Goal: Information Seeking & Learning: Learn about a topic

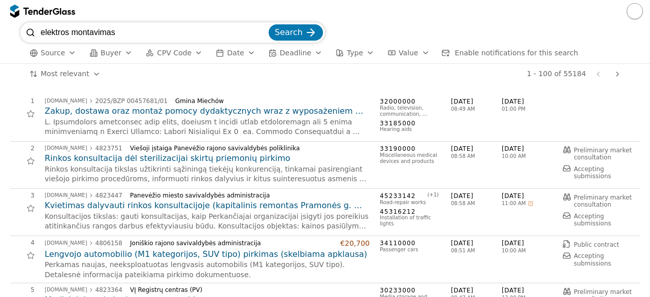
type input "elektros montavimas"
click at [283, 33] on span "Search" at bounding box center [289, 32] width 28 height 10
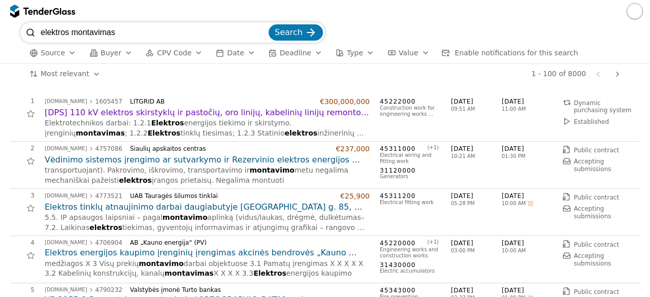
click at [116, 32] on input "elektros montavimas" at bounding box center [154, 32] width 226 height 20
type input "elektros montavimo reikmenys"
click at [269, 24] on button "Search" at bounding box center [296, 32] width 54 height 16
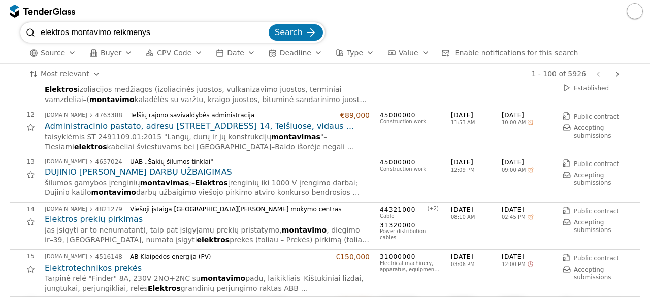
scroll to position [515, 0]
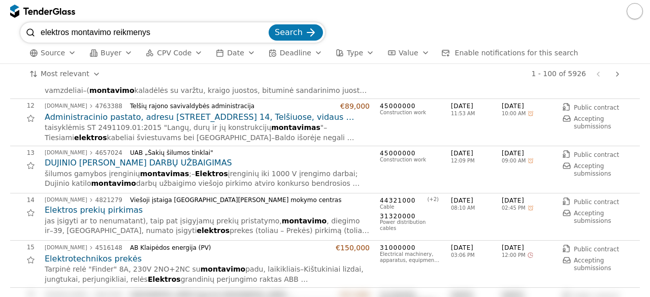
click at [178, 162] on h2 "DUJINIO [PERSON_NAME] DARBŲ UŽBAIGIMAS" at bounding box center [207, 162] width 325 height 11
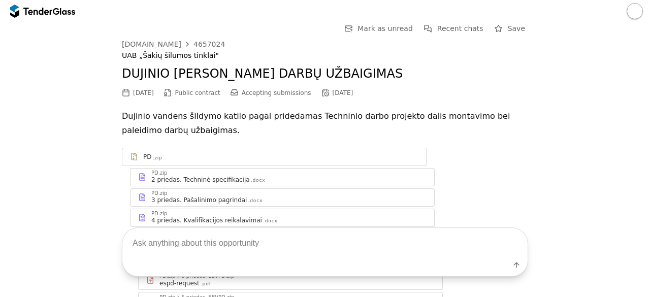
click at [249, 252] on textarea at bounding box center [324, 243] width 405 height 30
type textarea "techninės specifikacijos"
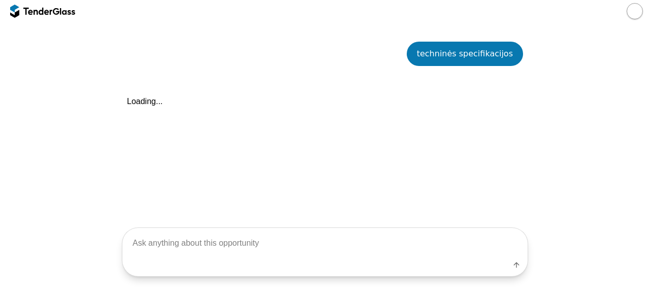
scroll to position [484, 0]
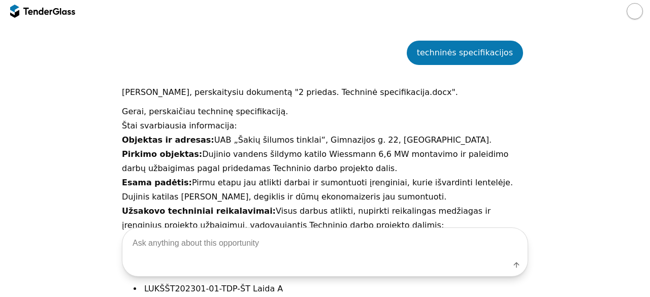
click at [50, 8] on div at bounding box center [37, 11] width 28 height 7
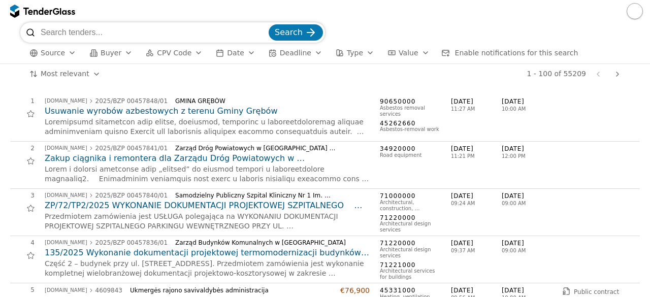
click at [64, 25] on input "search" at bounding box center [154, 32] width 226 height 20
type input "kompiuterine iranga"
click at [269, 24] on button "Search" at bounding box center [296, 32] width 54 height 16
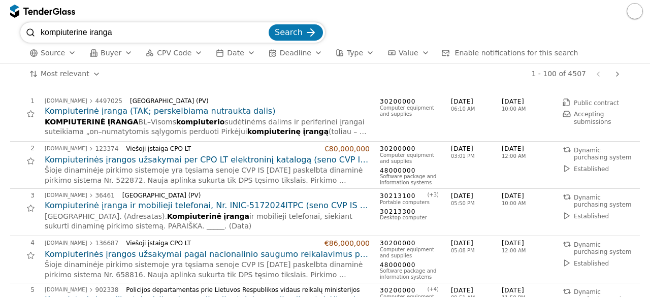
drag, startPoint x: 122, startPoint y: 30, endPoint x: 19, endPoint y: 34, distance: 102.7
click at [17, 34] on div "kompiuterine iranga Search Source Buyer CPV Code Date Deadline Type Value Enabl…" at bounding box center [325, 42] width 640 height 41
type input "programine iranga"
click at [269, 24] on button "Search" at bounding box center [296, 32] width 54 height 16
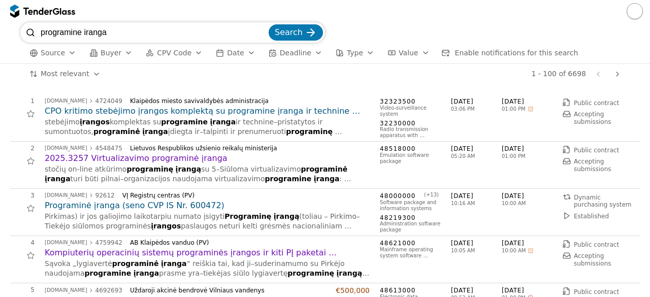
click at [187, 161] on h2 "2025.3257 Virtualizavimo programinė įranga" at bounding box center [207, 158] width 325 height 11
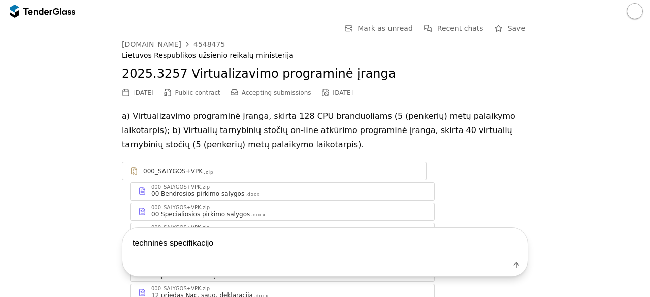
type textarea "techninės specifikacijos"
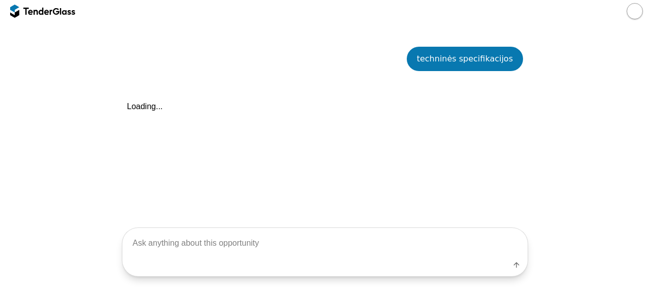
scroll to position [539, 0]
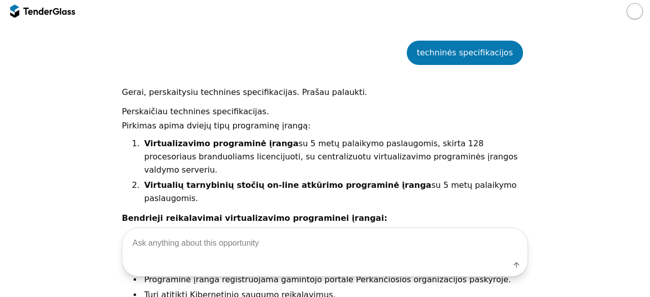
click at [394, 88] on p "Gerai, perskaitysiu technines specifikacijas. Prašau palaukti." at bounding box center [325, 92] width 406 height 14
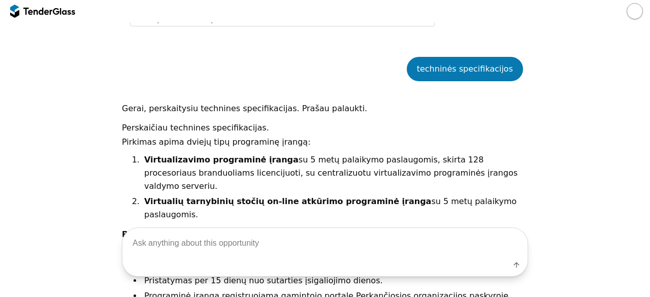
scroll to position [538, 0]
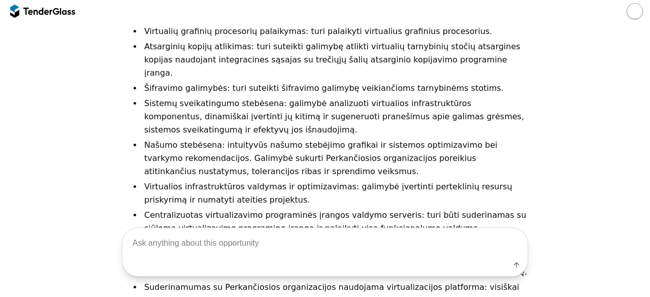
scroll to position [814, 0]
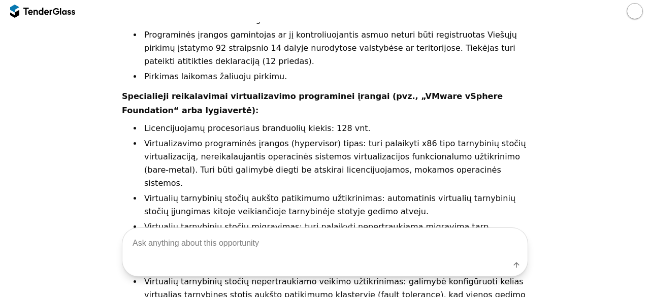
click at [45, 11] on div at bounding box center [37, 11] width 28 height 7
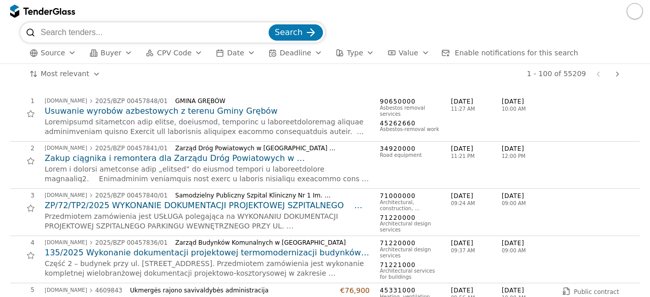
click at [87, 34] on input "search" at bounding box center [154, 32] width 226 height 20
type input "projektavimas"
click at [310, 27] on div "submit" at bounding box center [311, 33] width 40 height 40
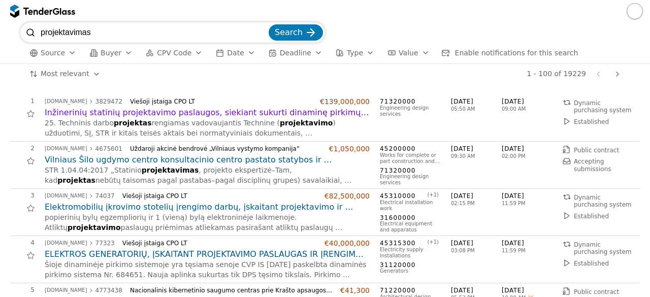
click at [110, 36] on input "projektavimas" at bounding box center [154, 32] width 226 height 20
click at [18, 35] on div "projektavimas Search Source Buyer CPV Code Date Deadline Type Value Enable noti…" at bounding box center [325, 42] width 640 height 41
type input "gatvių projektavimas"
click at [269, 24] on button "Search" at bounding box center [296, 32] width 54 height 16
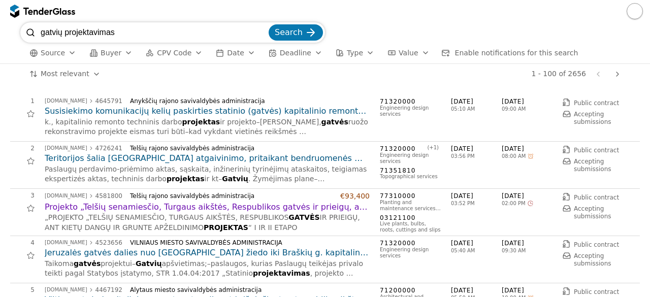
click at [276, 79] on div "1 - 100 of 2656 Previous page Next page" at bounding box center [367, 74] width 515 height 20
click at [279, 205] on h2 "Projekto „Telšių senamiesčio, Turgaus aikštės, Respublikos gatvės ir prieigų, a…" at bounding box center [207, 207] width 325 height 11
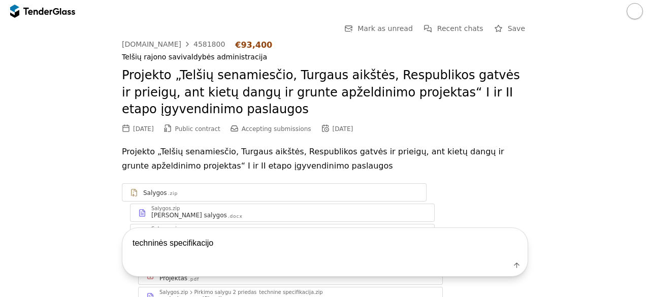
type textarea "techninės specifikacijos"
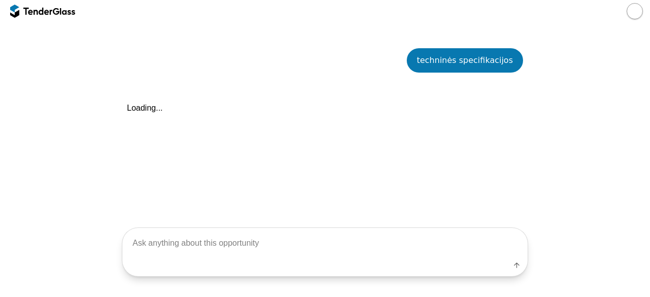
scroll to position [399, 0]
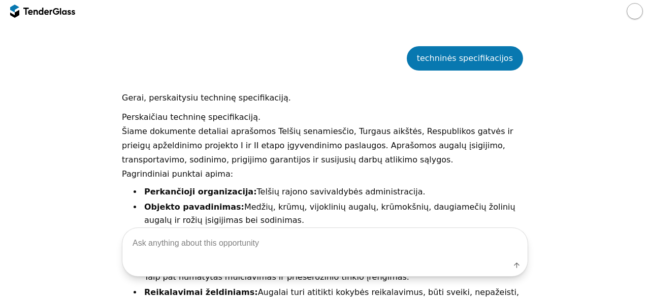
scroll to position [623, 0]
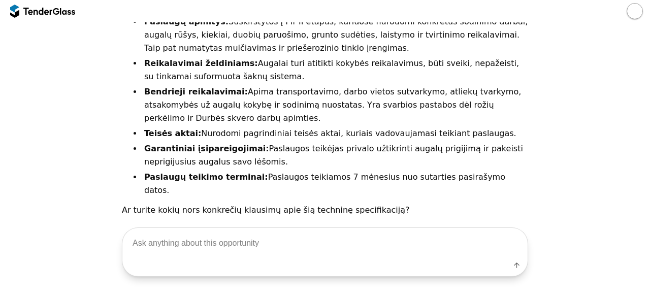
click at [61, 19] on div at bounding box center [42, 11] width 65 height 16
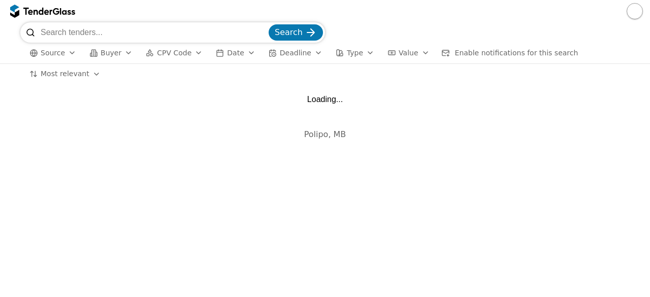
click at [65, 29] on input "search" at bounding box center [154, 32] width 226 height 20
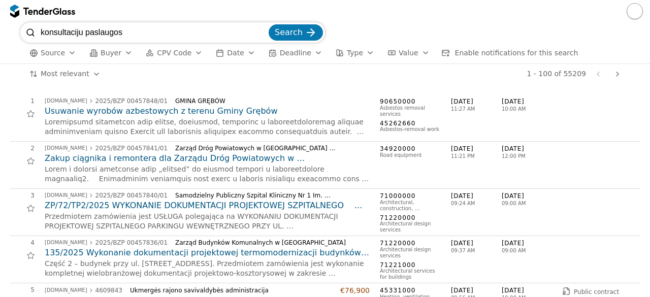
type input "konsultaciju paslaugos"
click at [269, 24] on button "Search" at bounding box center [296, 32] width 54 height 16
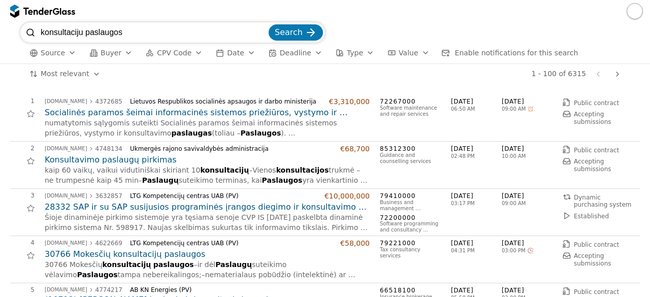
click at [134, 157] on h2 "Konsultavimo paslaugų pirkimas" at bounding box center [207, 159] width 325 height 11
click at [136, 253] on h2 "30766 Mokesčių konsultacijų paslaugos" at bounding box center [207, 254] width 325 height 11
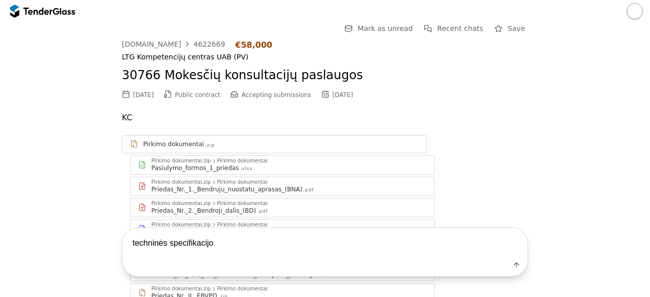
type textarea "techninės specifikacijos"
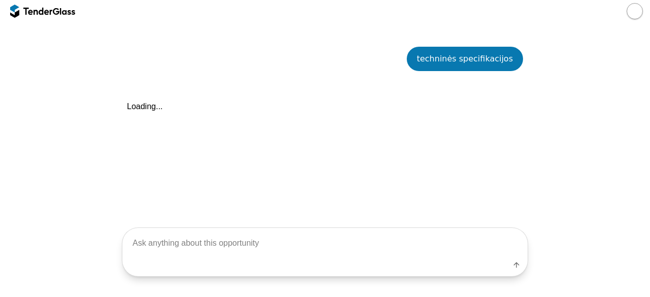
scroll to position [585, 0]
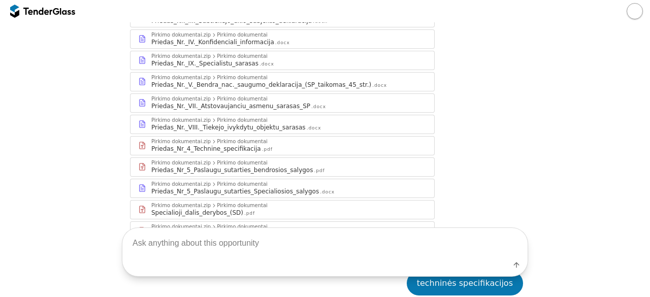
scroll to position [98, 0]
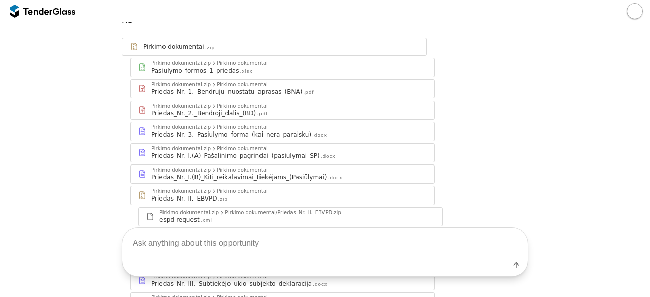
click at [54, 16] on div at bounding box center [42, 11] width 65 height 16
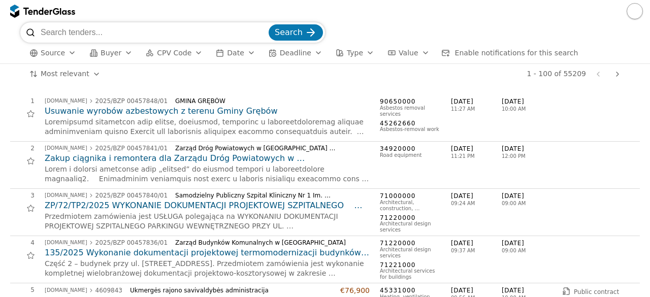
click at [77, 27] on input "search" at bounding box center [154, 32] width 226 height 20
type input "statybos Klaipeda"
click at [269, 24] on button "Search" at bounding box center [296, 32] width 54 height 16
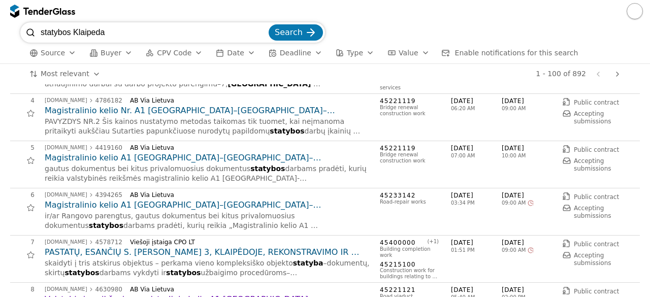
scroll to position [163, 0]
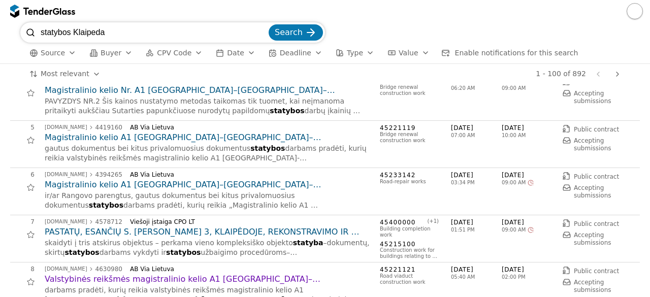
click at [257, 227] on h2 "PASTATŲ, ESANČIŲ S. [PERSON_NAME] 3, KLAIPĖDOJE, REKONSTRAVIMO IR KAPITALINIO R…" at bounding box center [207, 232] width 325 height 11
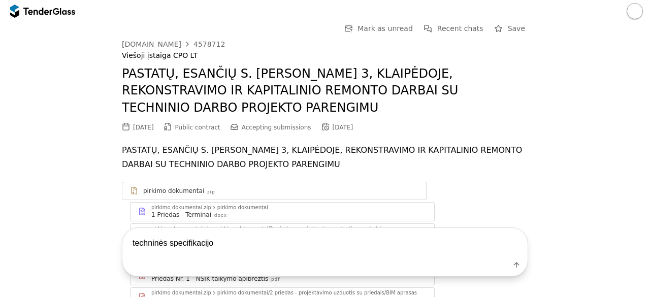
type textarea "techninės specifikacijos"
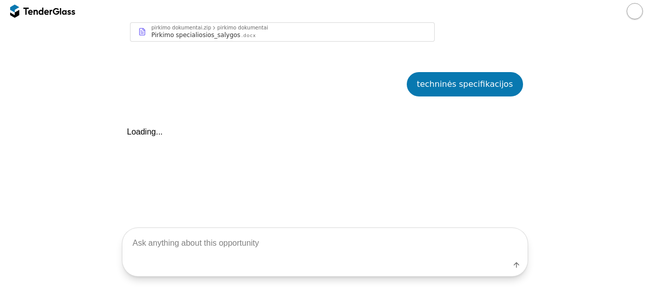
scroll to position [926, 0]
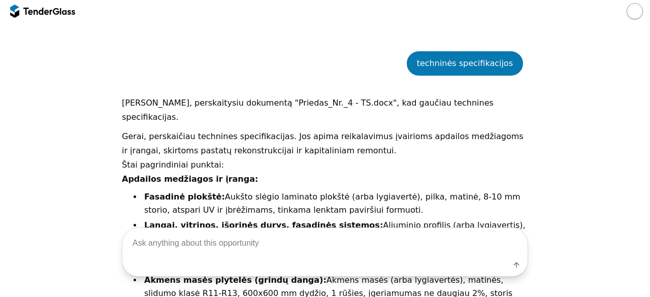
click at [291, 160] on div "Gerai, perskaičiau technines specifikacijas. Jos apima reikalavimus įvairioms a…" at bounding box center [325, 294] width 406 height 328
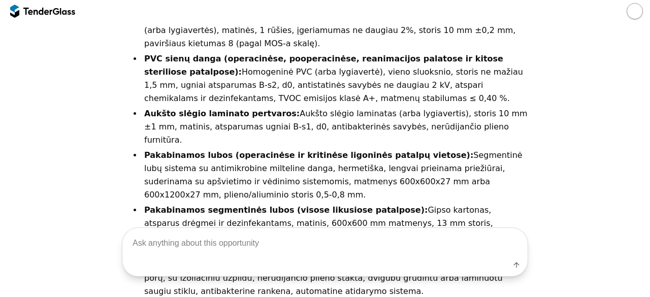
scroll to position [1332, 0]
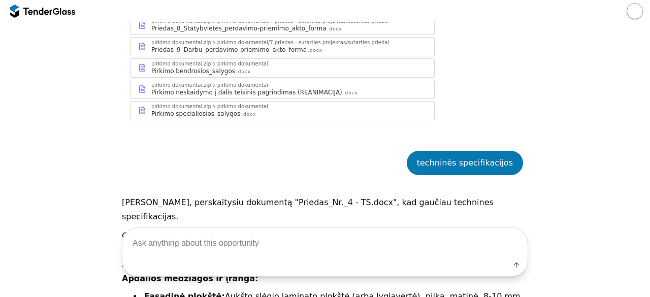
scroll to position [824, 0]
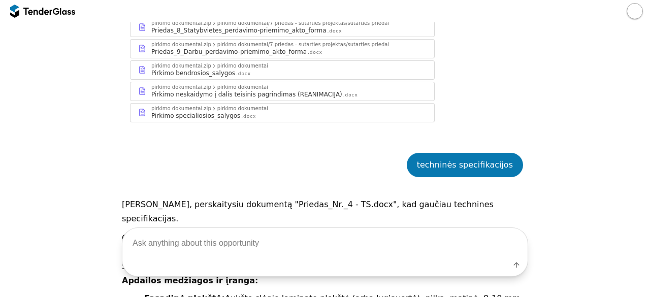
click at [60, 15] on div at bounding box center [42, 11] width 65 height 16
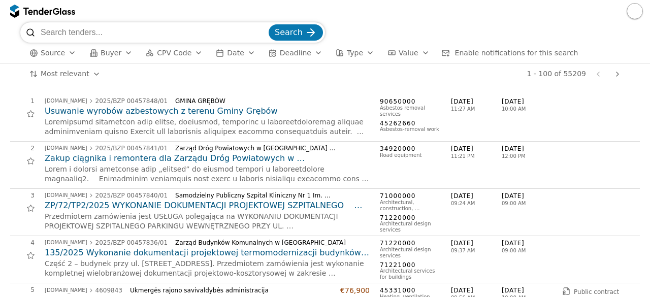
click at [132, 26] on input "search" at bounding box center [154, 32] width 226 height 20
type input "pesciuju tiltai"
click at [306, 29] on div "submit" at bounding box center [311, 33] width 40 height 40
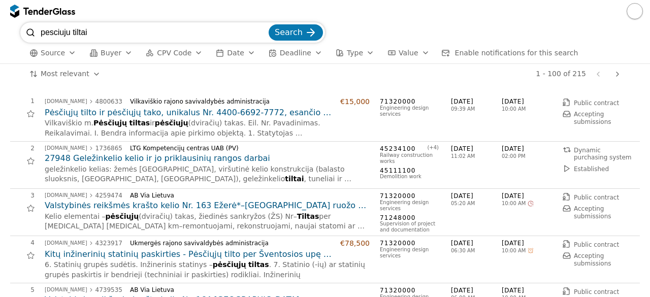
click at [293, 111] on h2 "Pėsčiųjų tilto ir pėsčiųjų tako, unikalus Nr. 4400-6692-7772, esančio [GEOGRAPH…" at bounding box center [207, 112] width 325 height 11
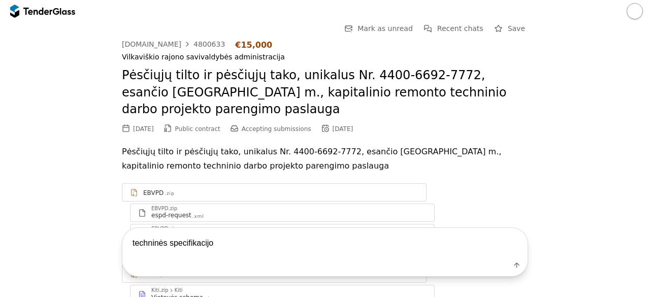
type textarea "techninės specifikacijos"
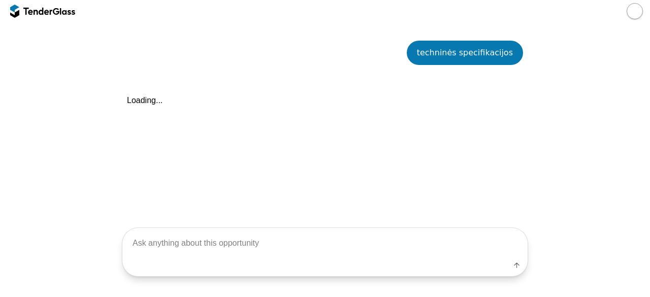
scroll to position [459, 0]
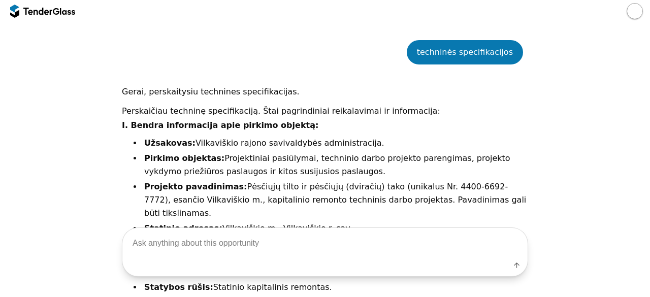
click at [63, 8] on div at bounding box center [67, 11] width 15 height 7
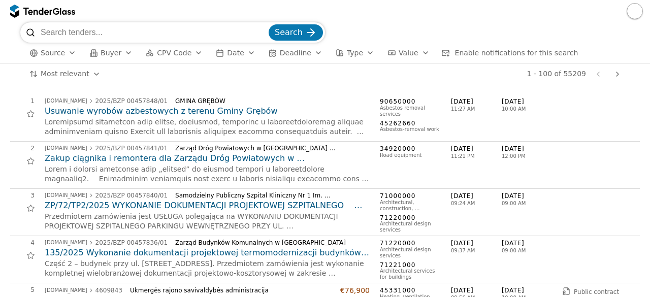
click at [73, 28] on input "search" at bounding box center [154, 32] width 226 height 20
type input "p"
type input "Šilutė"
click at [269, 24] on button "Search" at bounding box center [296, 32] width 54 height 16
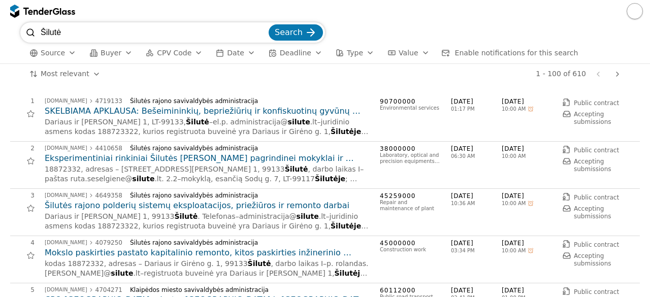
click at [607, 48] on div "Source Buyer CPV Code Date Deadline Type Value Enable notifications for this se…" at bounding box center [325, 53] width 610 height 21
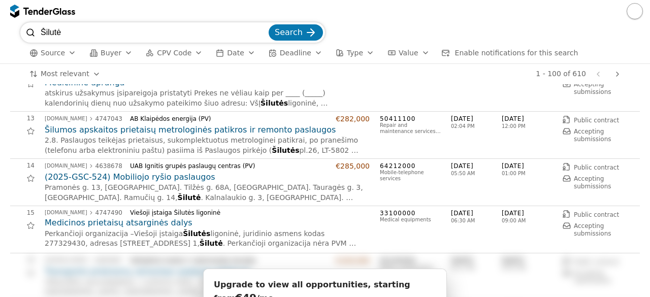
scroll to position [549, 0]
drag, startPoint x: 215, startPoint y: 31, endPoint x: 260, endPoint y: 26, distance: 45.0
click at [16, 23] on div "Šilutė Search Source Buyer CPV Code Date Deadline Type Value Enable notificatio…" at bounding box center [325, 42] width 640 height 41
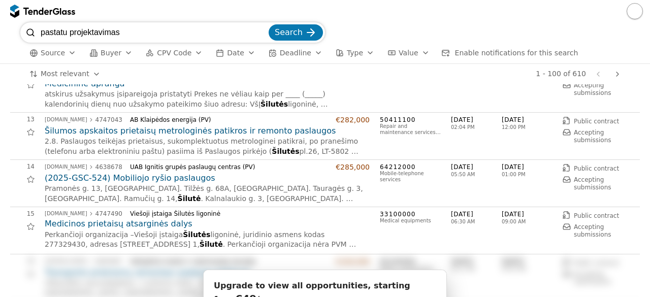
type input "pastatu projektavimas"
click at [269, 24] on button "Search" at bounding box center [296, 32] width 54 height 16
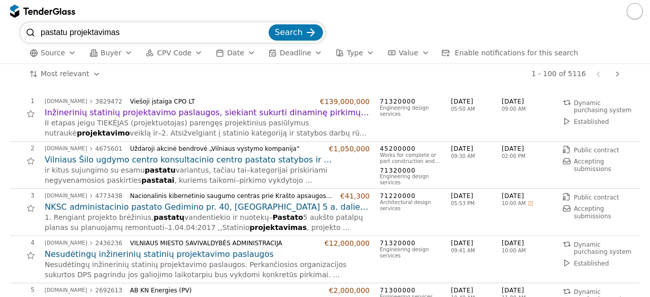
click at [205, 158] on h2 "Vilniaus Šilo ugdymo centro konsultacinio centro pastato statybos ir projektavi…" at bounding box center [207, 159] width 325 height 11
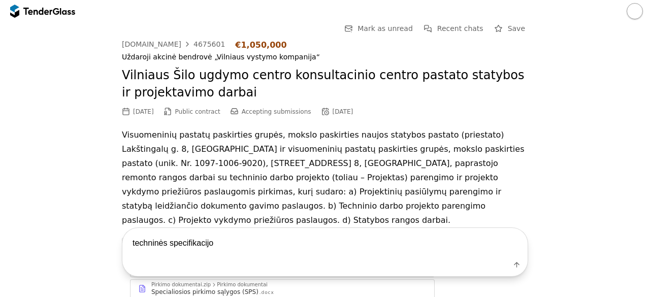
type textarea "techninės specifikacijos"
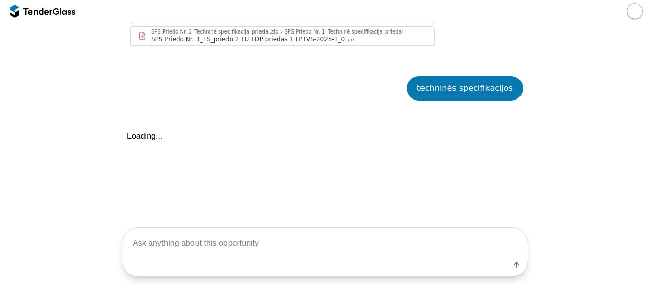
scroll to position [903, 0]
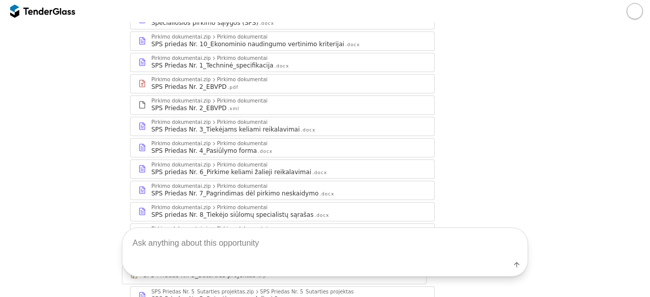
scroll to position [247, 0]
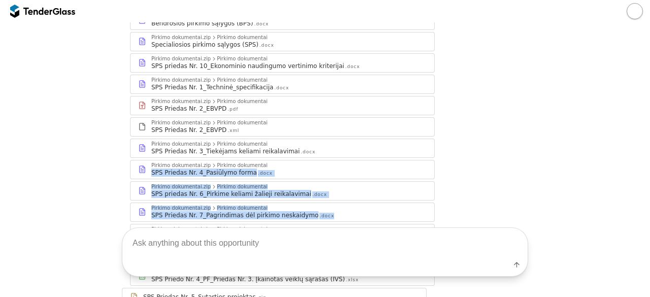
drag, startPoint x: 650, startPoint y: 186, endPoint x: 648, endPoint y: 214, distance: 28.5
click at [648, 212] on div "Go Back Mark as unread Recent chats Start a new chat Save [DOMAIN_NAME] 4675601…" at bounding box center [325, 159] width 650 height 275
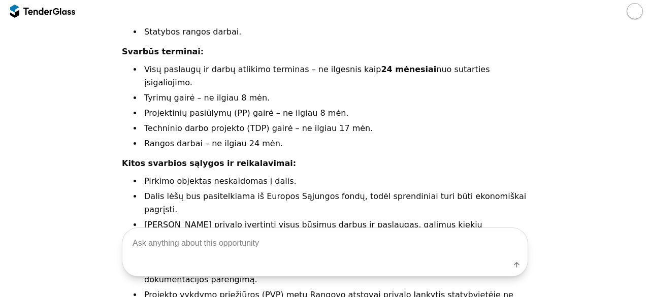
scroll to position [1139, 0]
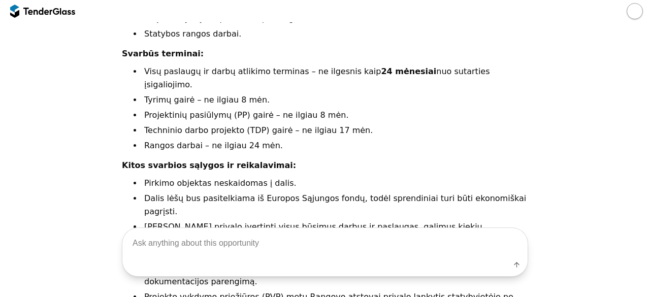
drag, startPoint x: 631, startPoint y: 245, endPoint x: 632, endPoint y: 260, distance: 14.3
click at [633, 263] on div "Label" at bounding box center [325, 252] width 640 height 49
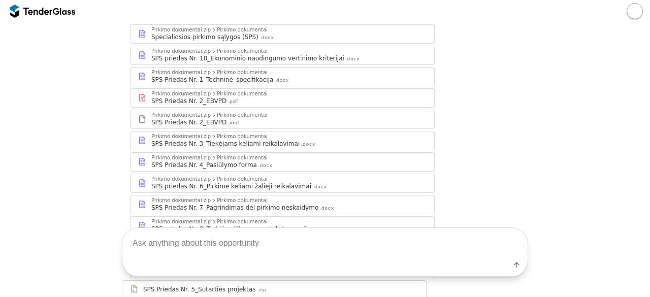
scroll to position [0, 0]
